Goal: Find specific page/section: Find specific page/section

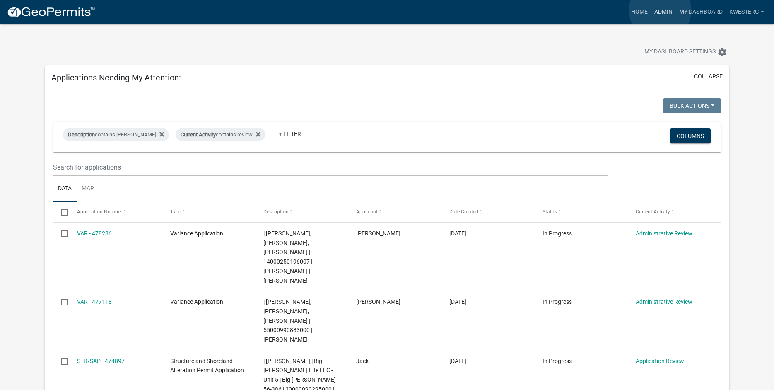
click at [661, 10] on link "Admin" at bounding box center [663, 12] width 25 height 16
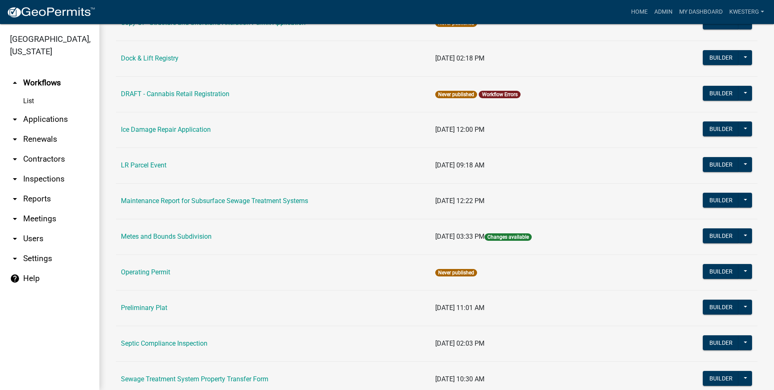
scroll to position [177, 0]
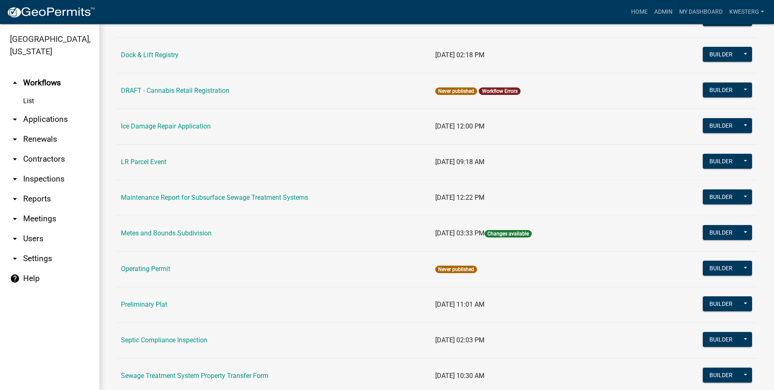
click at [48, 160] on link "arrow_drop_down Contractors" at bounding box center [49, 159] width 99 height 20
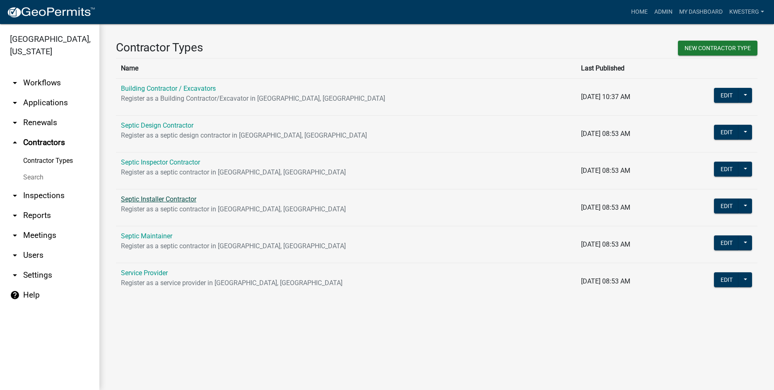
click at [154, 201] on link "Septic Installer Contractor" at bounding box center [158, 199] width 75 height 8
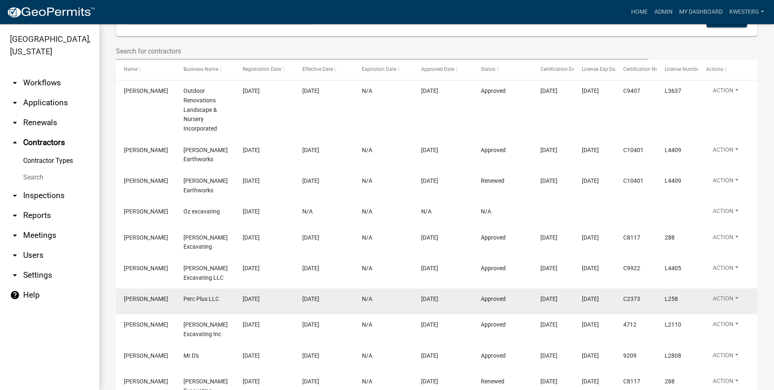
scroll to position [225, 0]
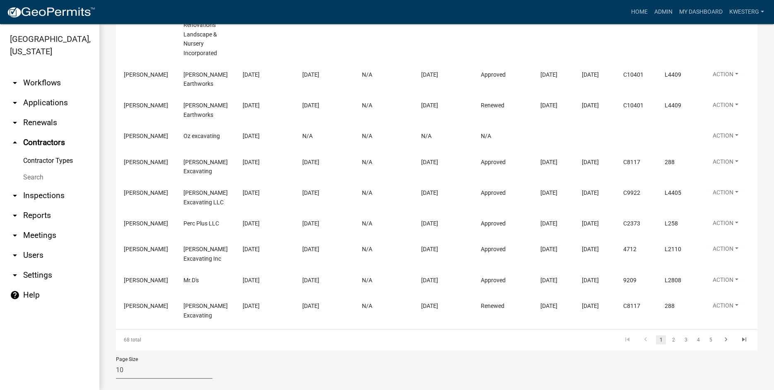
click at [116, 362] on select "10 25 50 100" at bounding box center [164, 370] width 97 height 17
select select "3: 100"
click option "100" at bounding box center [0, 0] width 0 height 0
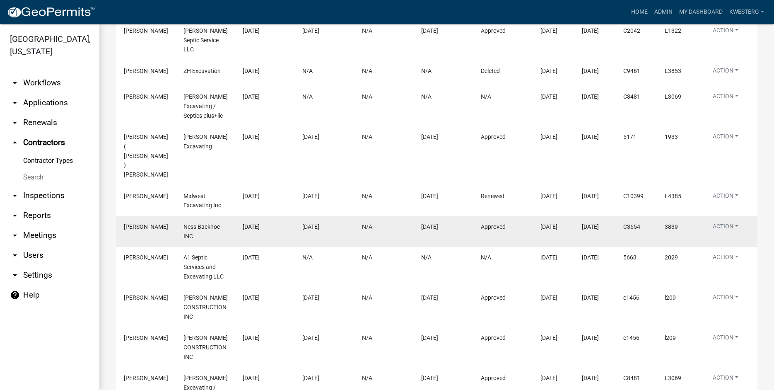
scroll to position [886, 0]
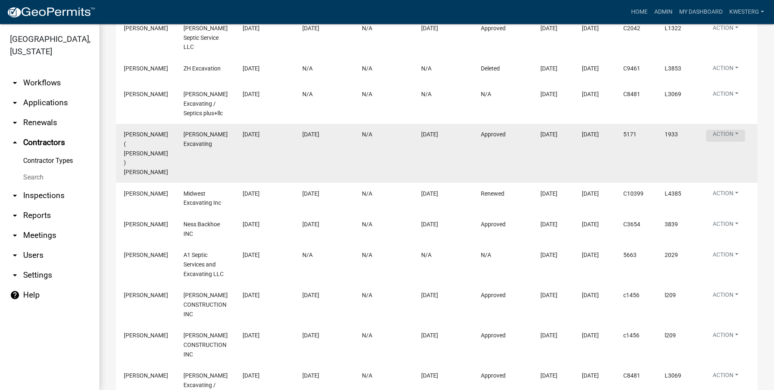
click at [726, 130] on button "Action" at bounding box center [725, 136] width 39 height 12
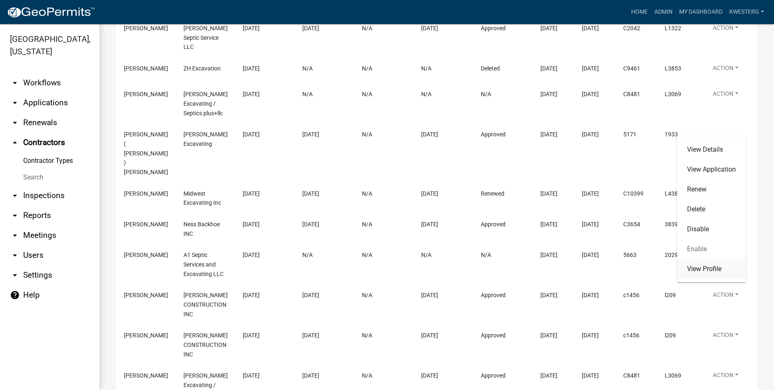
click at [692, 269] on link "View Profile" at bounding box center [711, 269] width 69 height 20
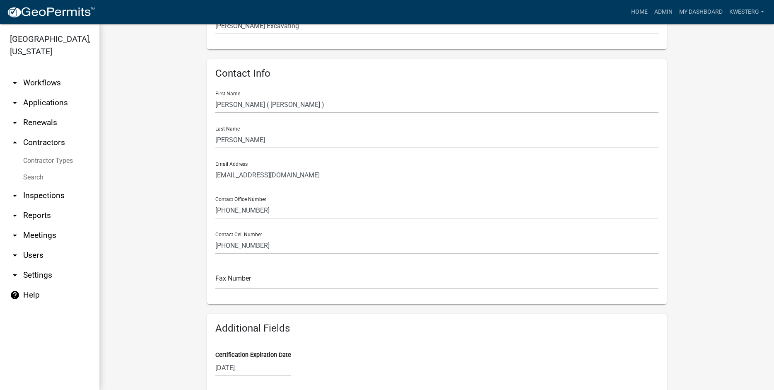
scroll to position [154, 0]
